Goal: Check status: Check status

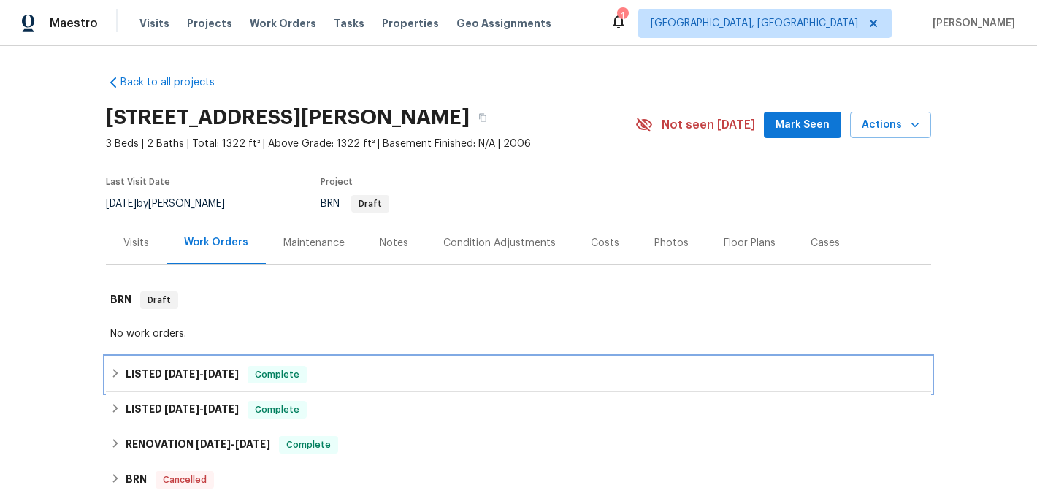
click at [188, 378] on span "[DATE]" at bounding box center [181, 374] width 35 height 10
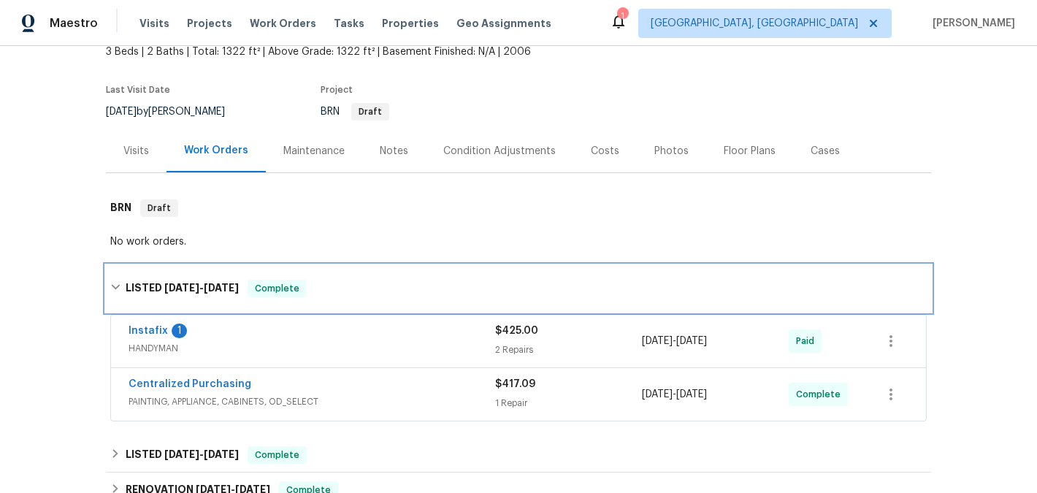
scroll to position [126, 0]
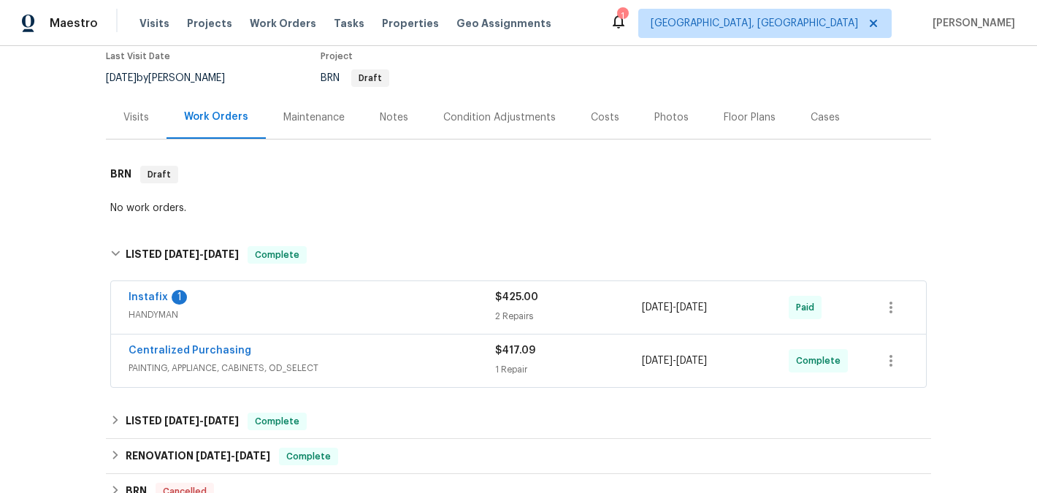
click at [288, 313] on span "HANDYMAN" at bounding box center [312, 314] width 367 height 15
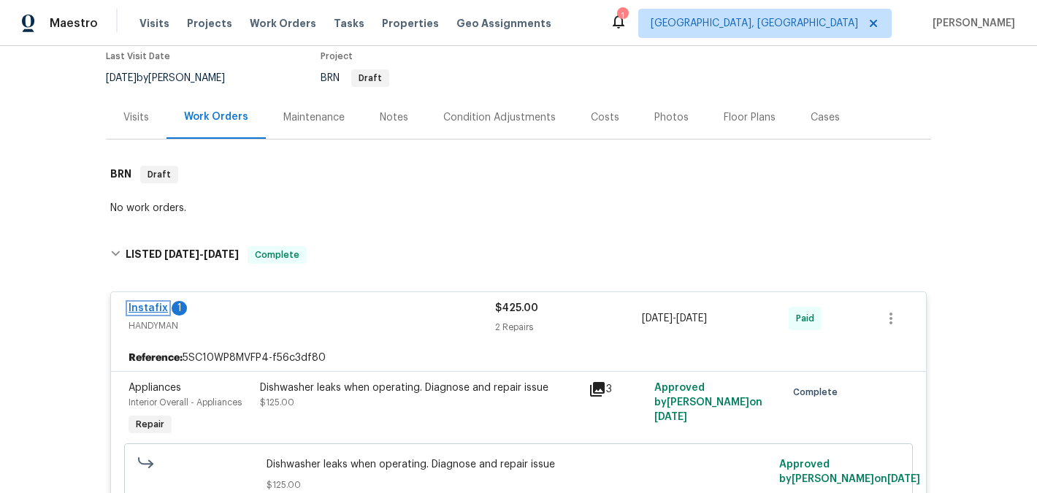
click at [149, 306] on link "Instafix" at bounding box center [148, 308] width 39 height 10
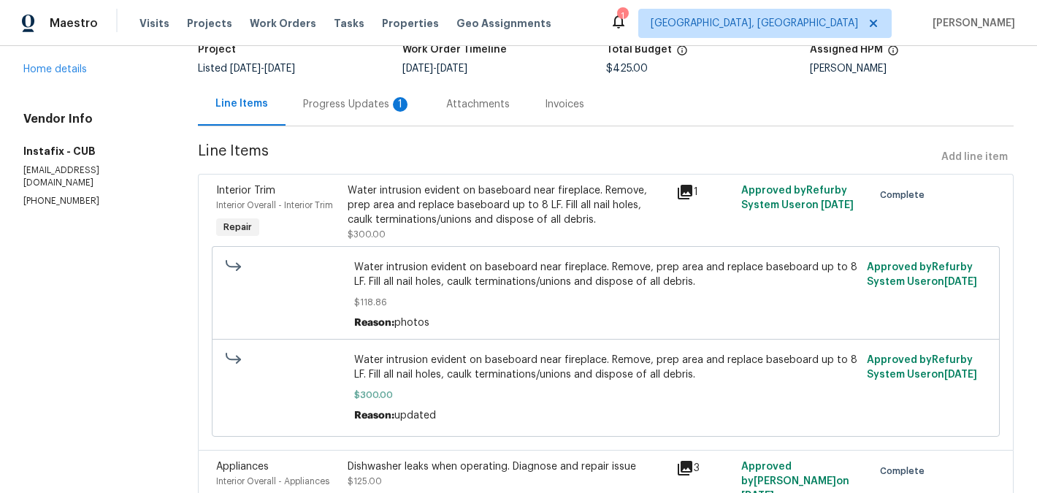
scroll to position [126, 0]
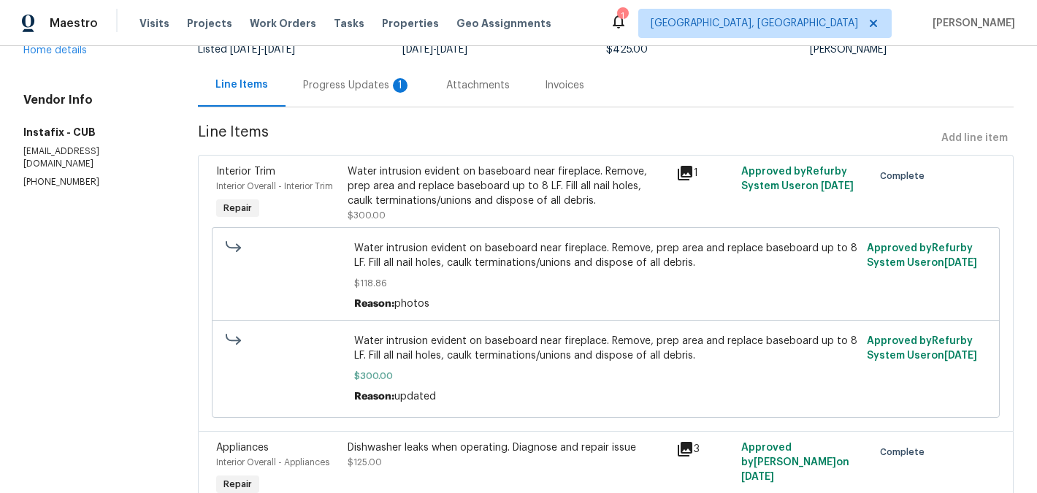
click at [348, 91] on div "Progress Updates 1" at bounding box center [357, 85] width 108 height 15
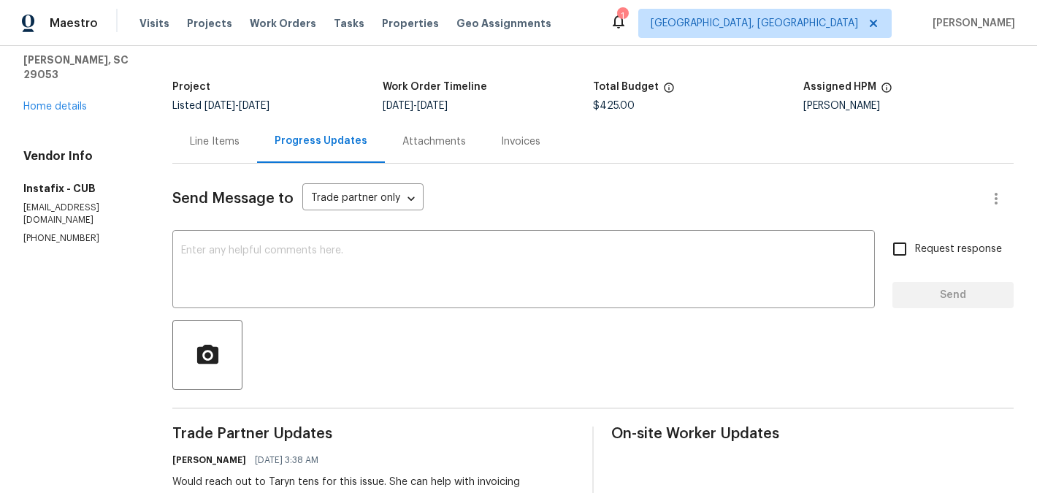
scroll to position [67, 0]
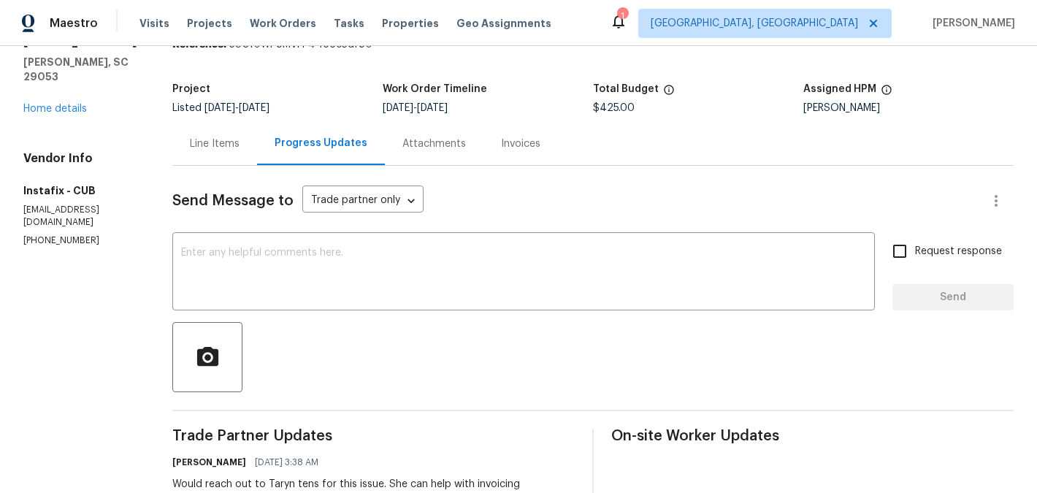
click at [196, 140] on div "Line Items" at bounding box center [215, 144] width 50 height 15
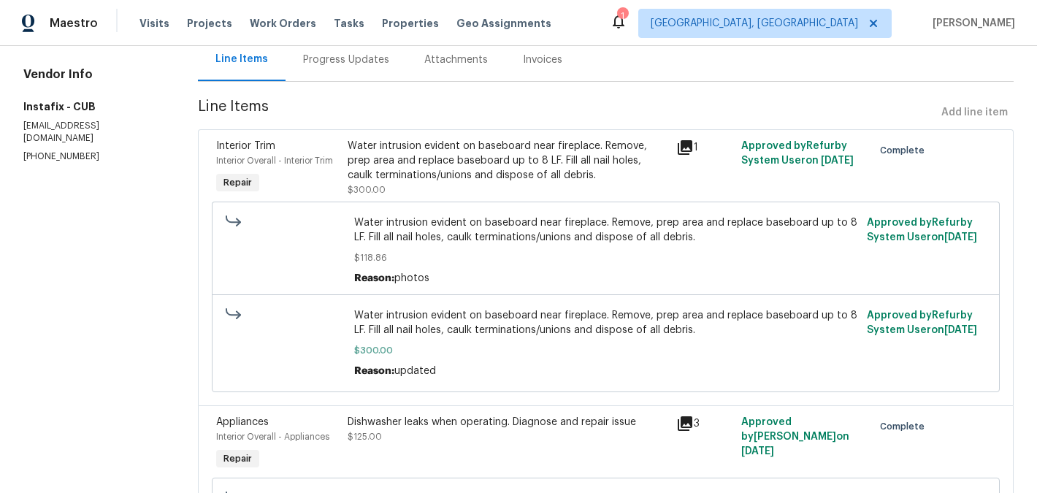
scroll to position [126, 0]
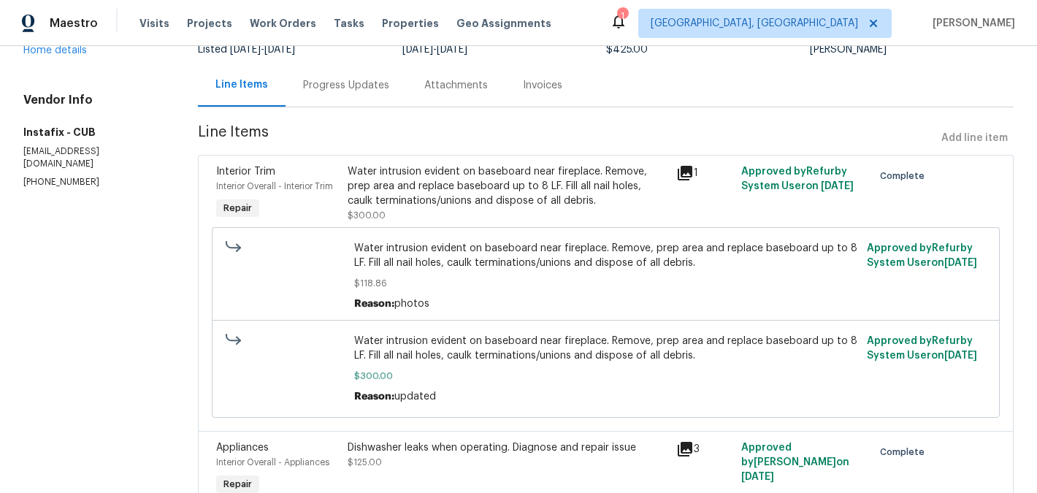
click at [325, 89] on div "Progress Updates" at bounding box center [346, 85] width 86 height 15
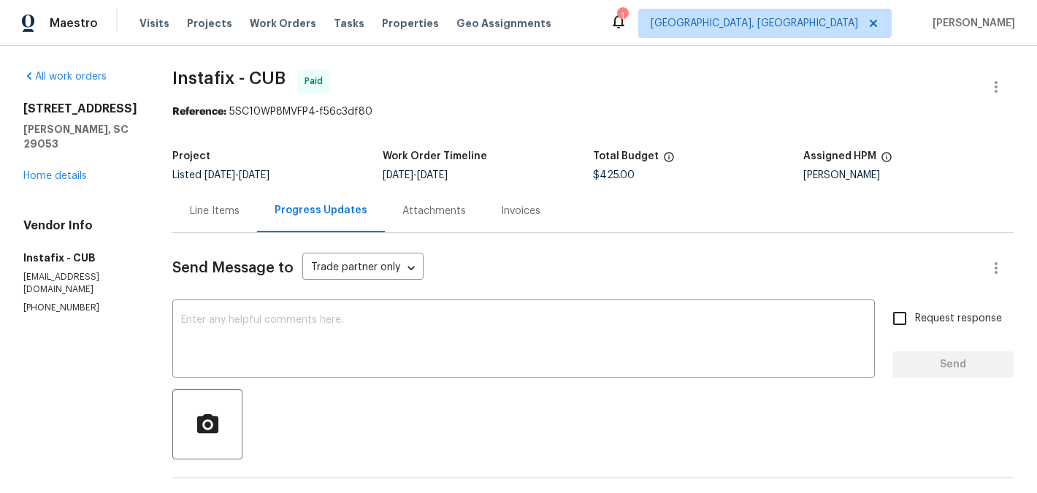
click at [206, 220] on div "Line Items" at bounding box center [214, 210] width 85 height 43
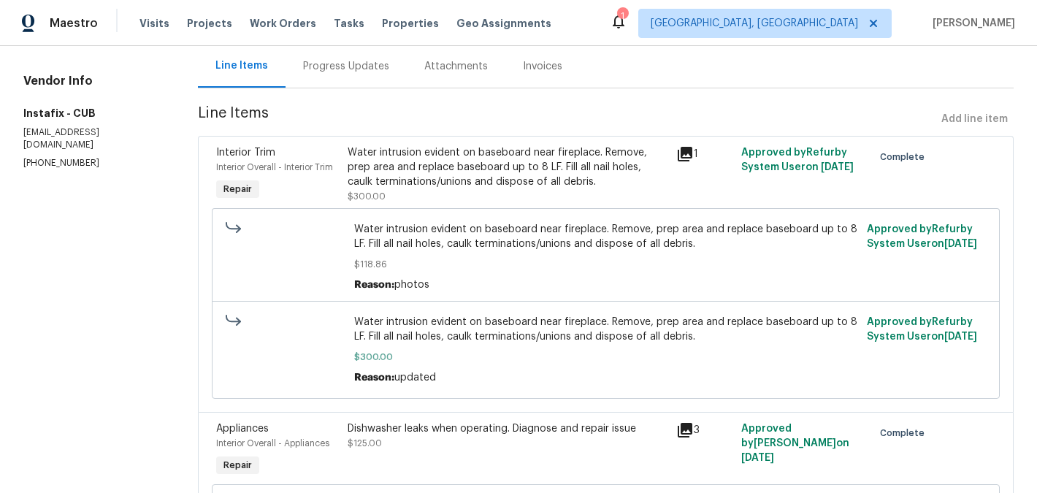
scroll to position [266, 0]
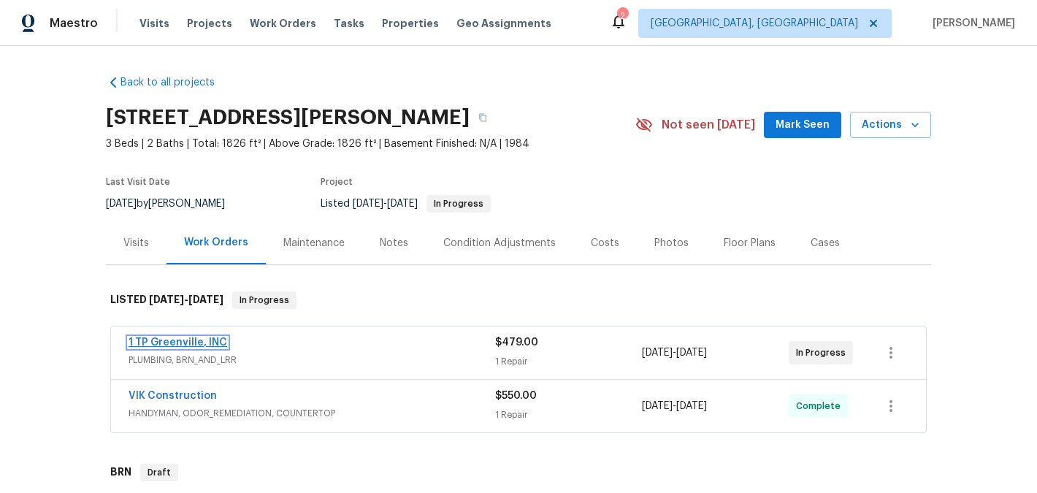
click at [196, 340] on link "1 TP Greenville, INC" at bounding box center [178, 342] width 99 height 10
